Goal: Information Seeking & Learning: Check status

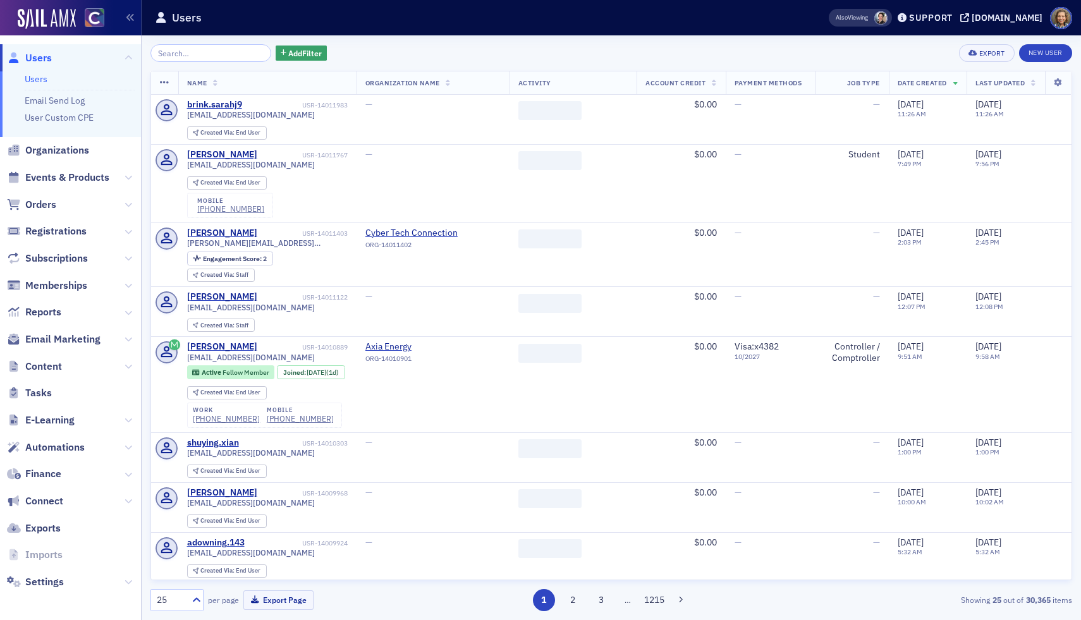
click at [193, 49] on input "search" at bounding box center [210, 53] width 121 height 18
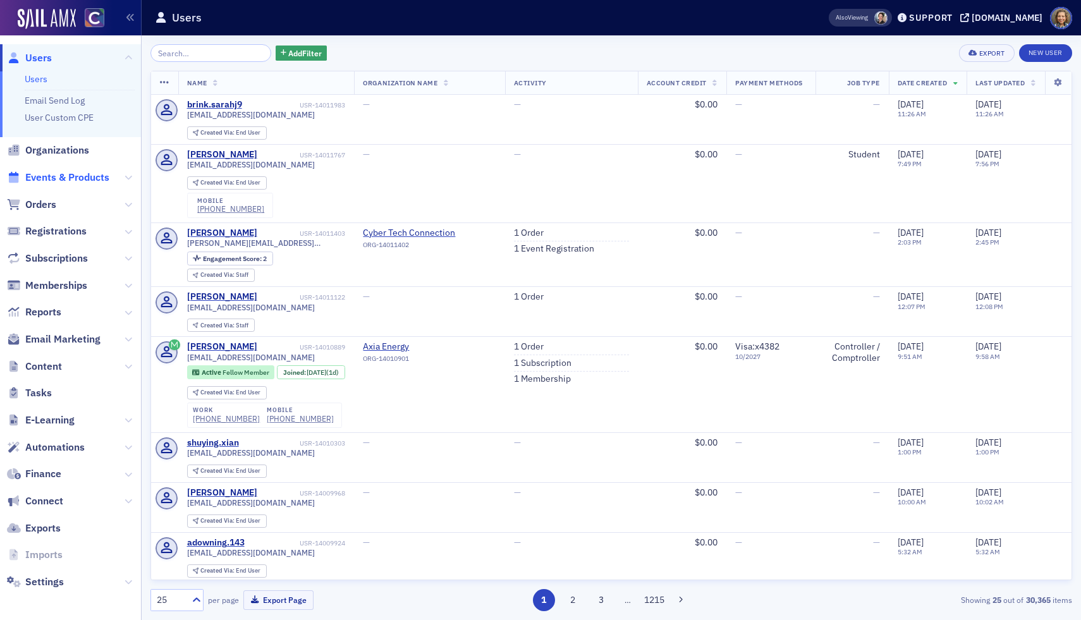
click at [68, 176] on span "Events & Products" at bounding box center [67, 178] width 84 height 14
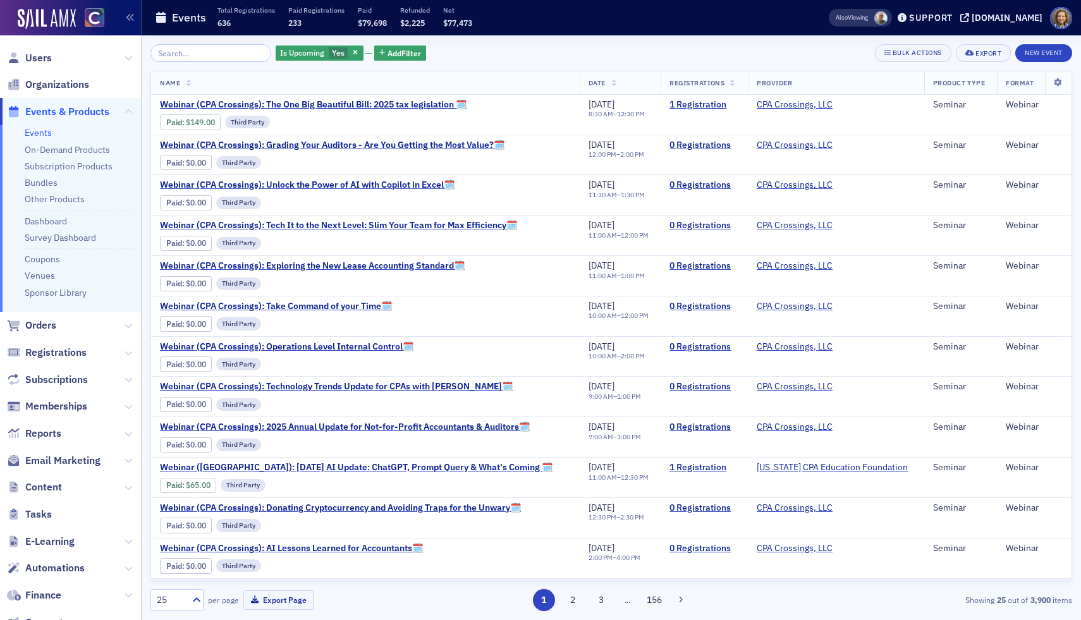
click at [182, 47] on input "search" at bounding box center [210, 53] width 121 height 18
click at [185, 53] on input "search" at bounding box center [210, 53] width 121 height 18
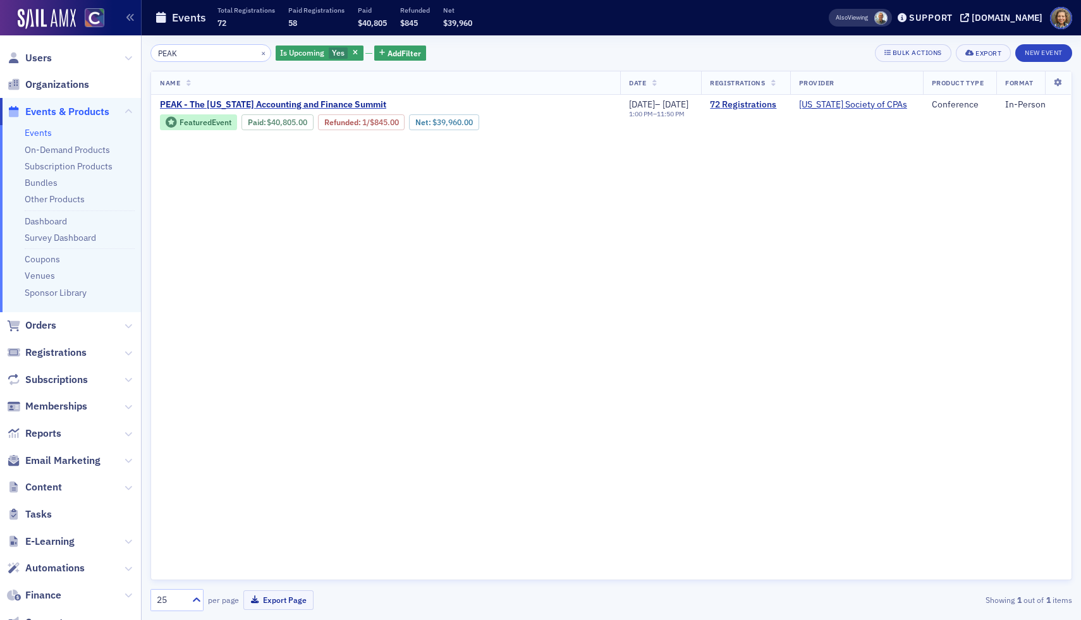
type input "PEAK"
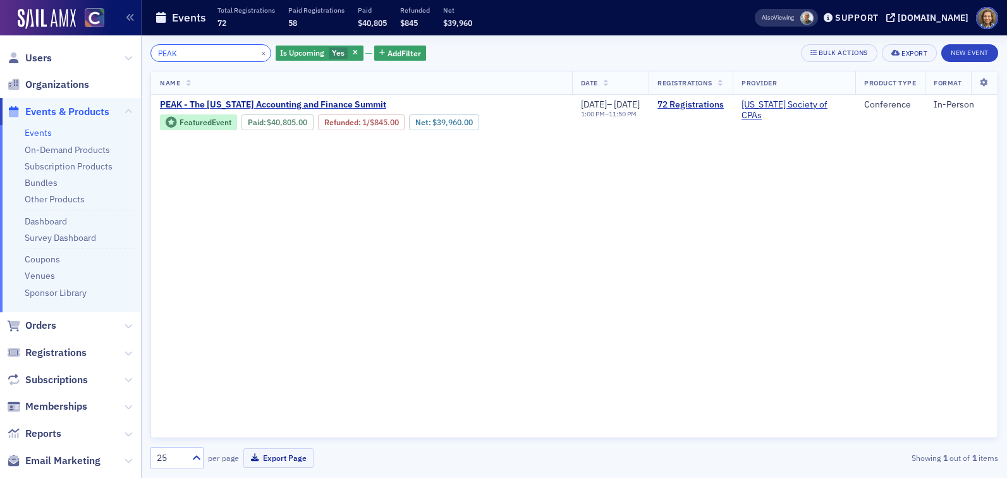
drag, startPoint x: 189, startPoint y: 55, endPoint x: 115, endPoint y: 39, distance: 75.8
click at [115, 39] on div "Users Organizations Events & Products Events On-Demand Products Subscription Pr…" at bounding box center [503, 239] width 1007 height 478
click at [258, 53] on button "×" at bounding box center [263, 52] width 11 height 11
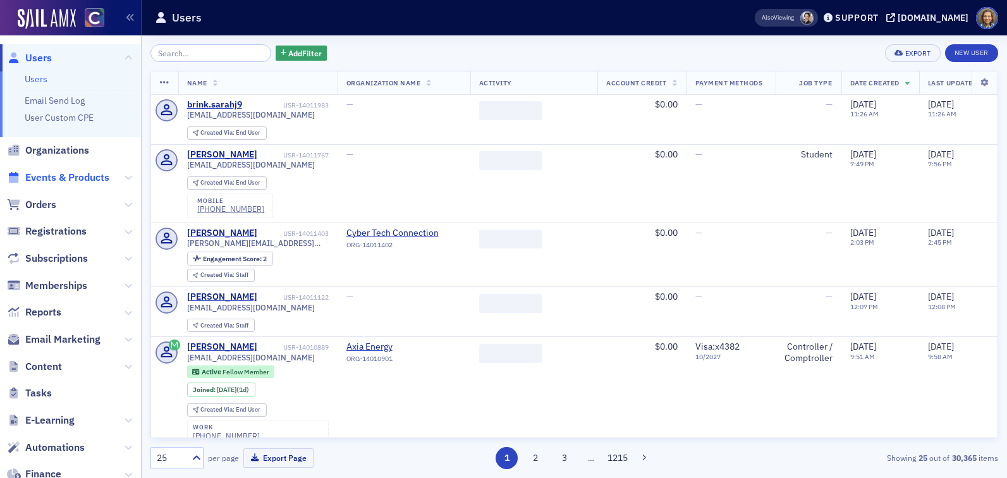
click at [60, 178] on span "Events & Products" at bounding box center [67, 178] width 84 height 14
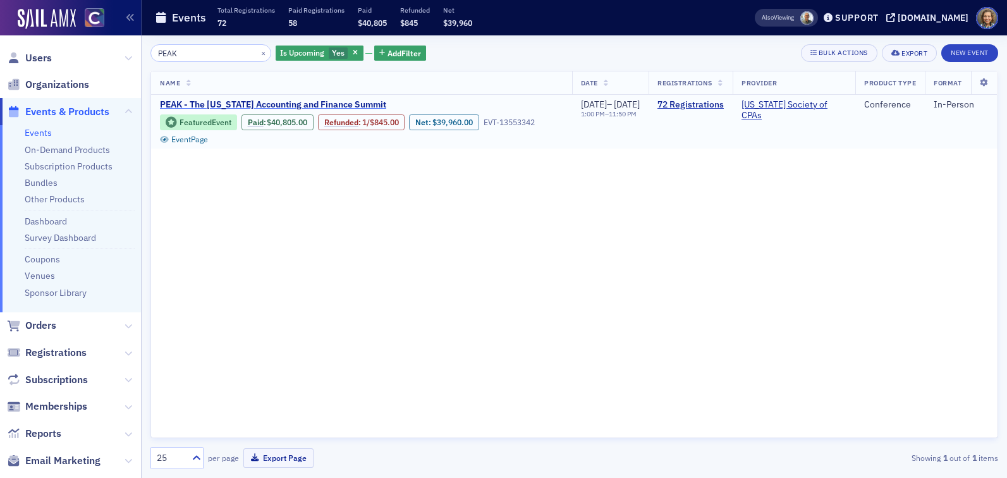
type input "PEAK"
click at [250, 101] on span "PEAK - The [US_STATE] Accounting and Finance Summit" at bounding box center [273, 104] width 226 height 11
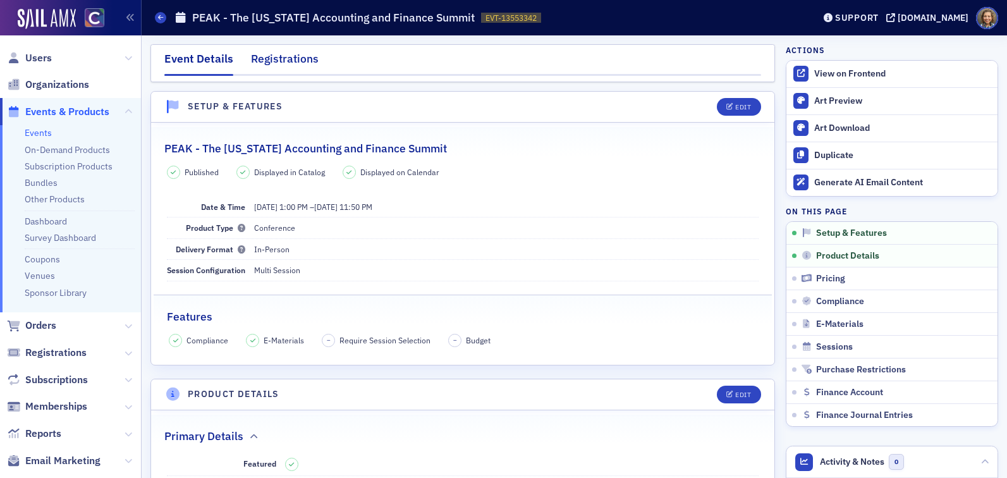
click at [281, 55] on div "Registrations" at bounding box center [285, 62] width 68 height 23
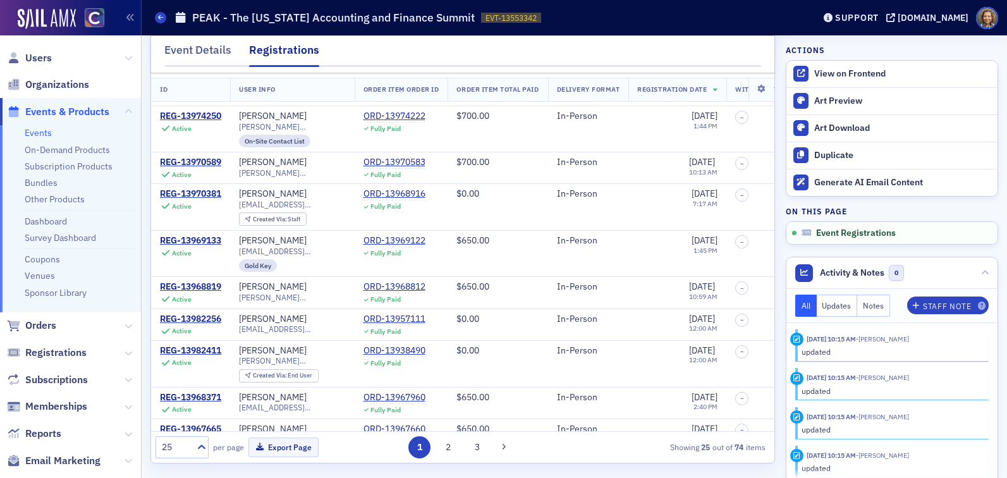
scroll to position [77, 0]
click at [451, 451] on button "2" at bounding box center [449, 447] width 22 height 22
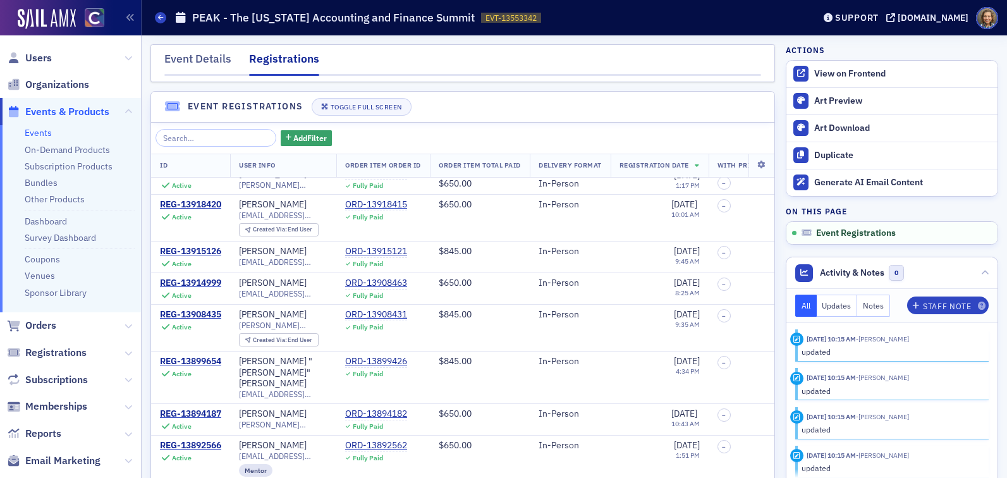
scroll to position [613, 0]
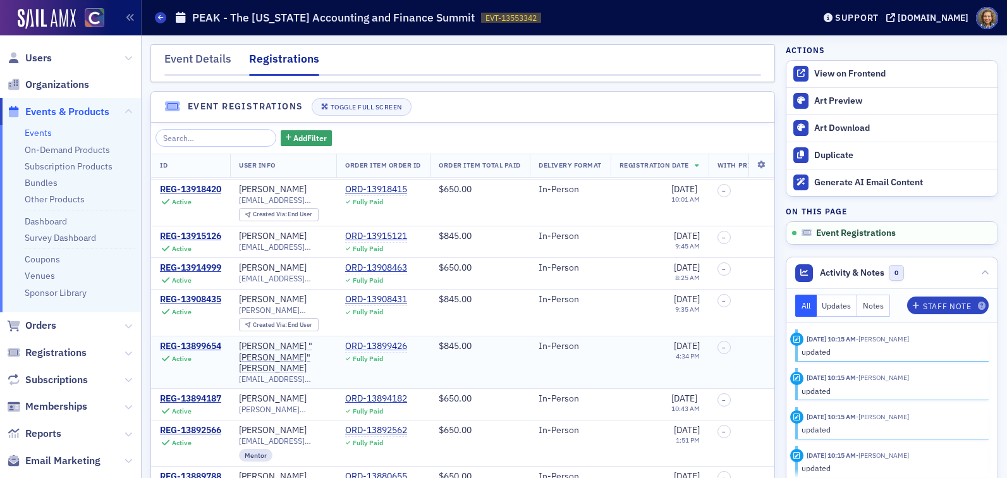
click at [373, 341] on div "ORD-13899426" at bounding box center [376, 346] width 62 height 11
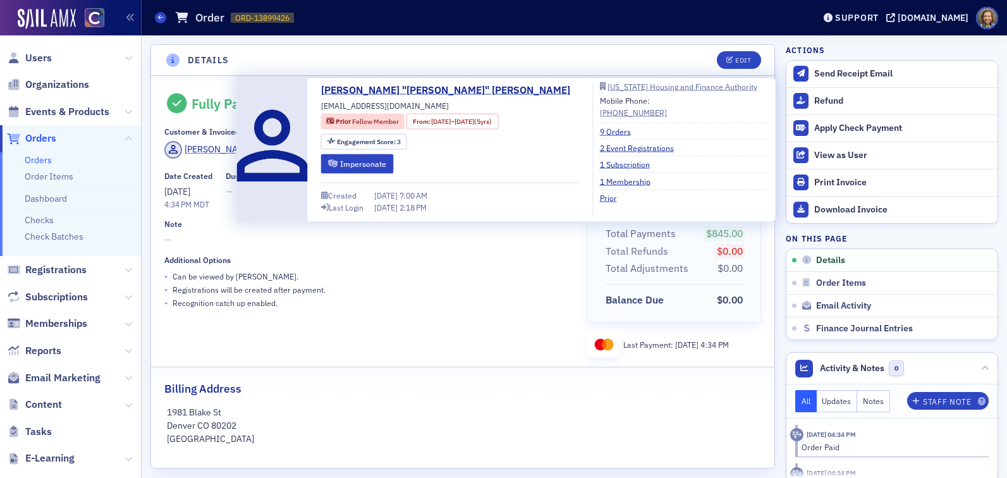
click at [217, 152] on div "[PERSON_NAME]" at bounding box center [219, 149] width 68 height 13
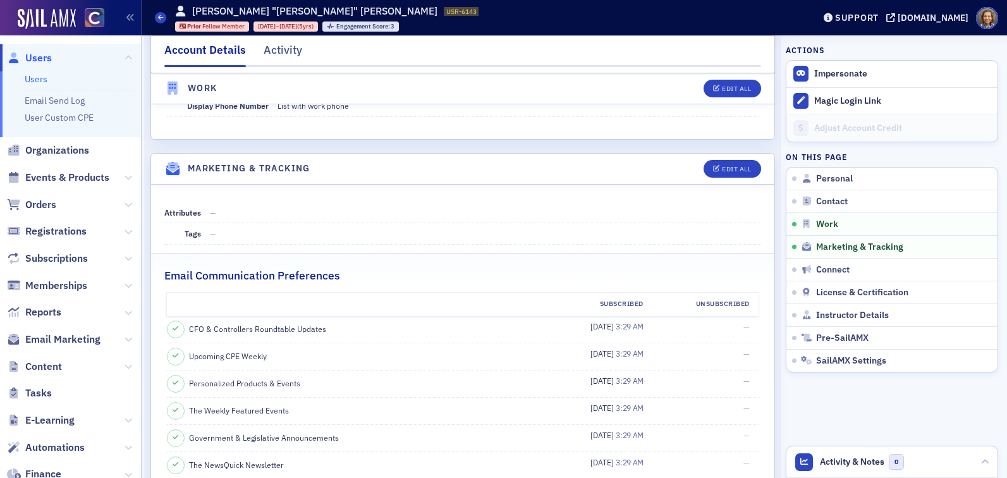
scroll to position [1603, 0]
